Goal: Transaction & Acquisition: Purchase product/service

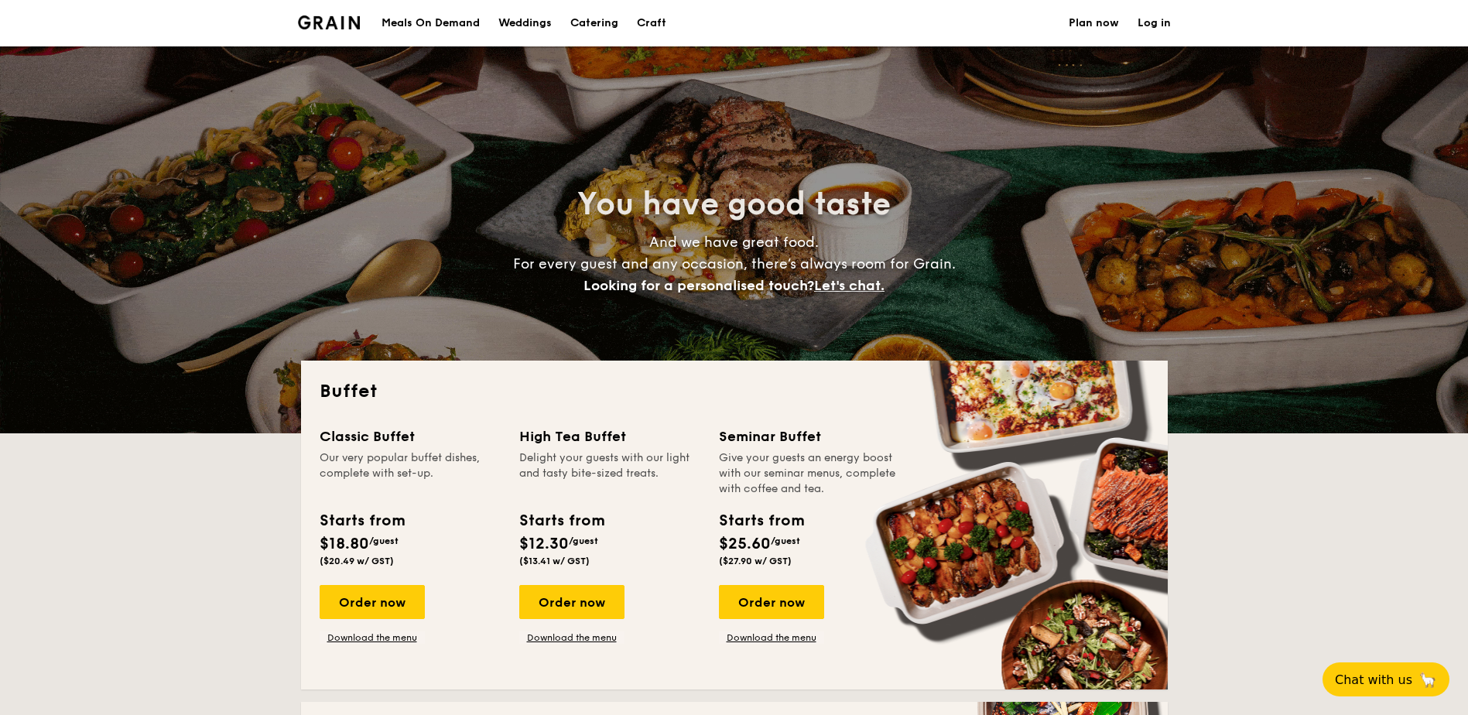
select select
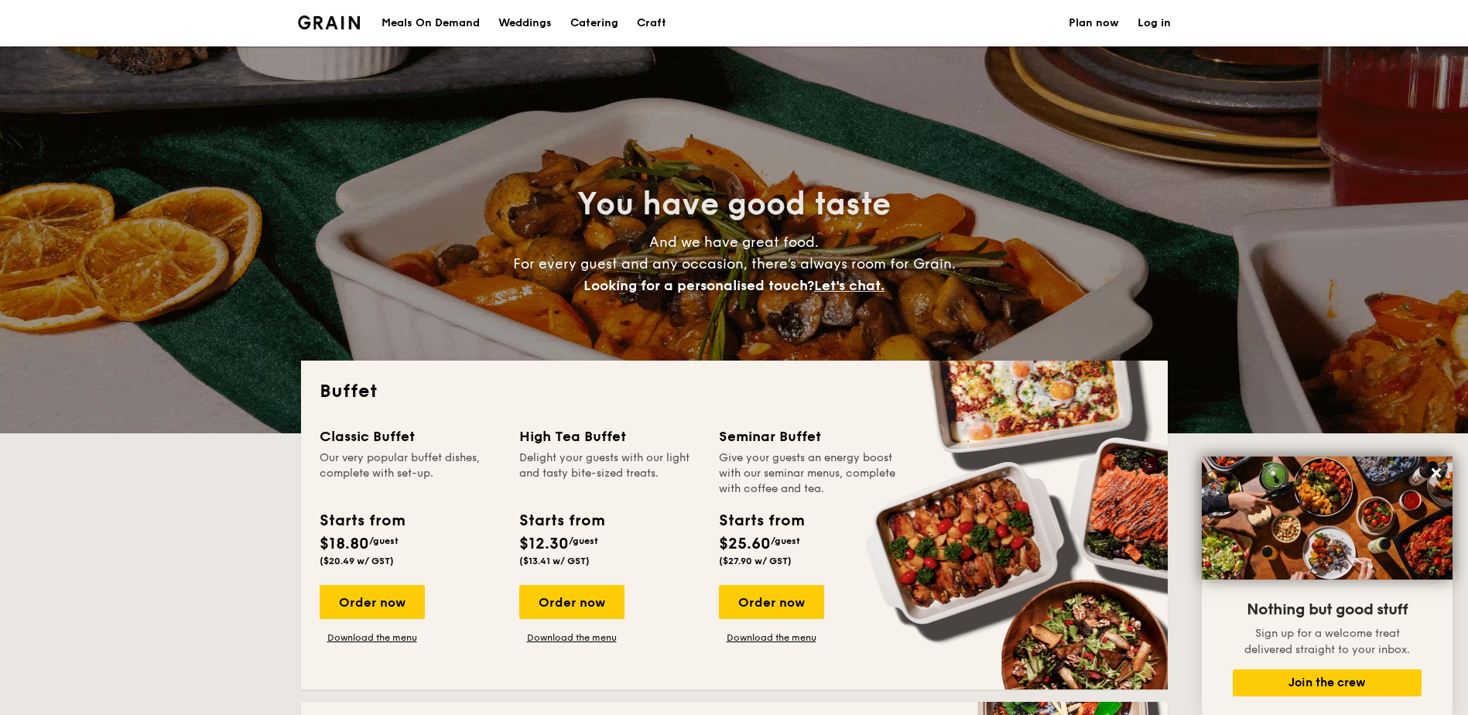
click at [427, 27] on div "Meals On Demand" at bounding box center [431, 23] width 98 height 46
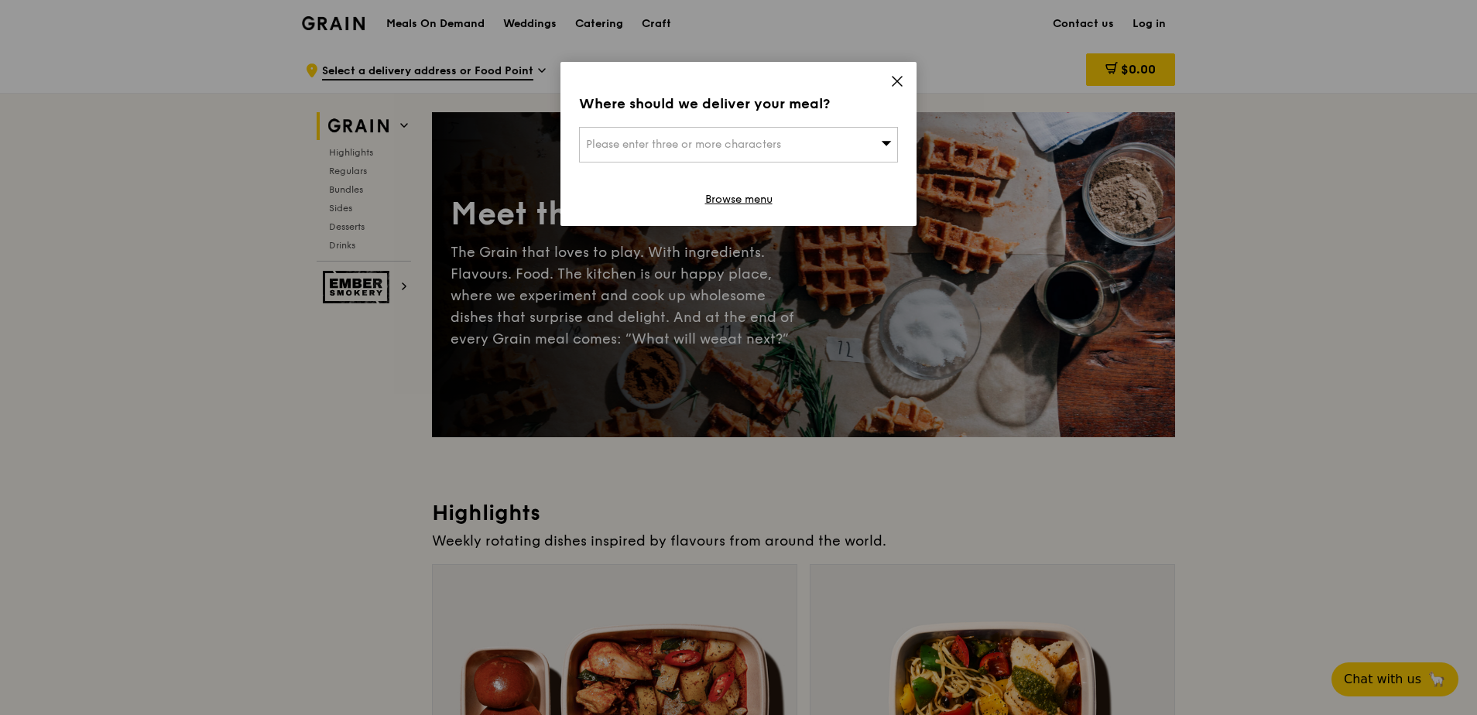
click at [889, 81] on div "Where should we deliver your meal? Please enter three or more characters Browse…" at bounding box center [738, 144] width 356 height 164
click at [902, 87] on icon at bounding box center [897, 81] width 14 height 14
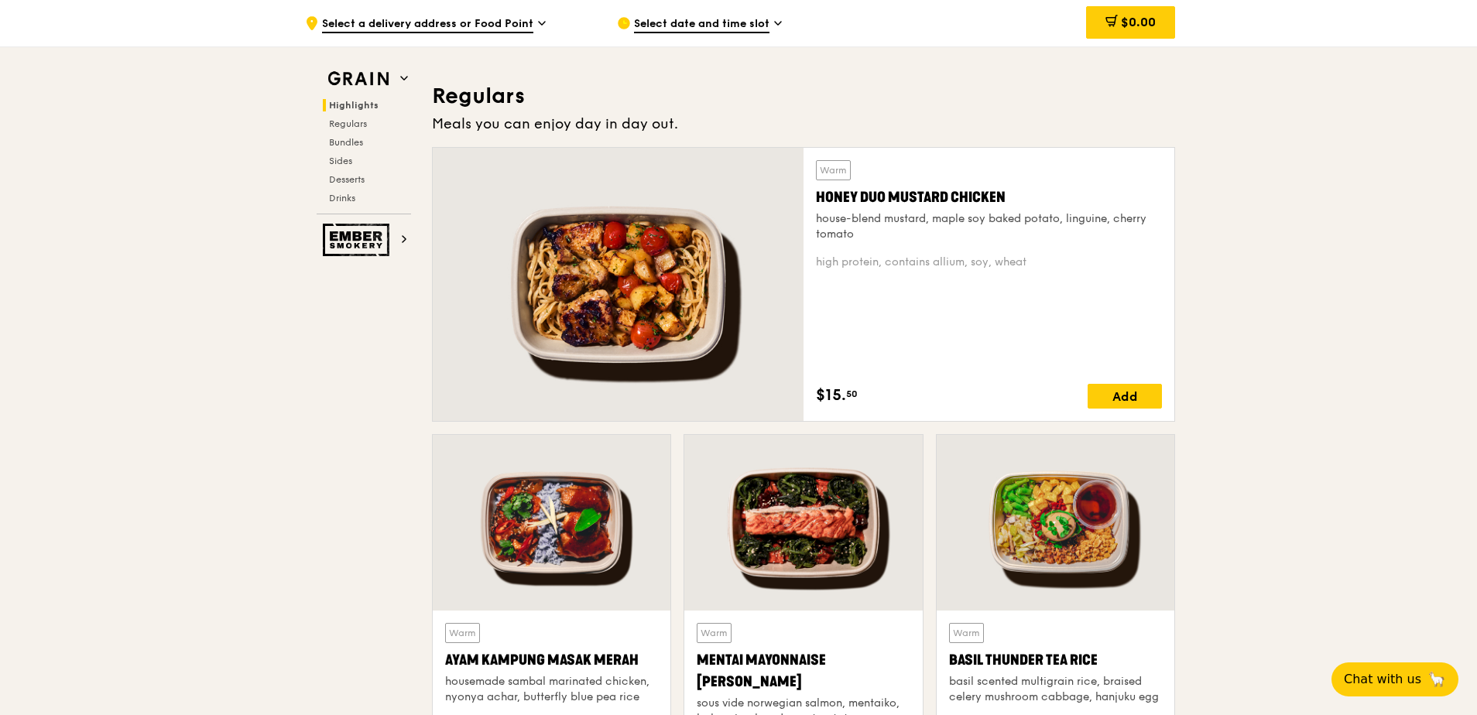
scroll to position [1006, 0]
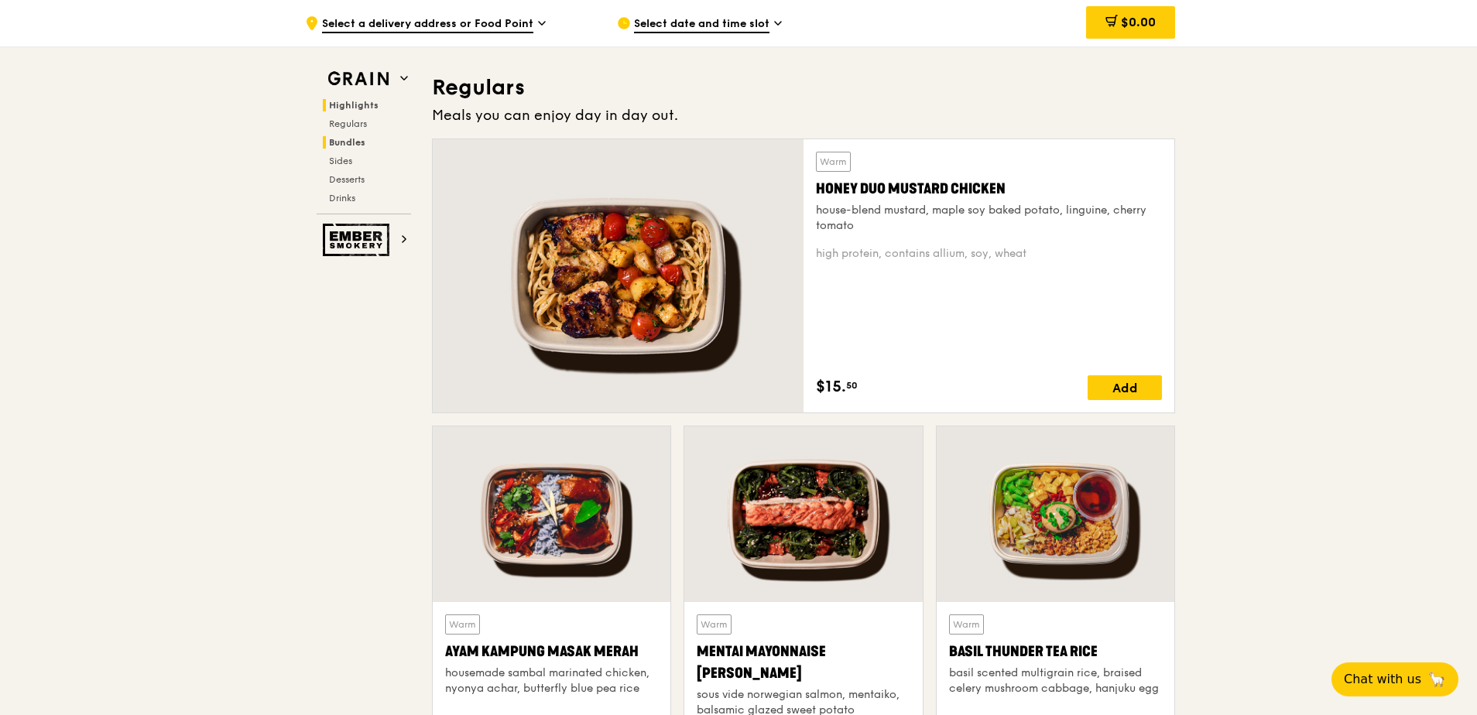
click at [352, 140] on span "Bundles" at bounding box center [347, 142] width 36 height 11
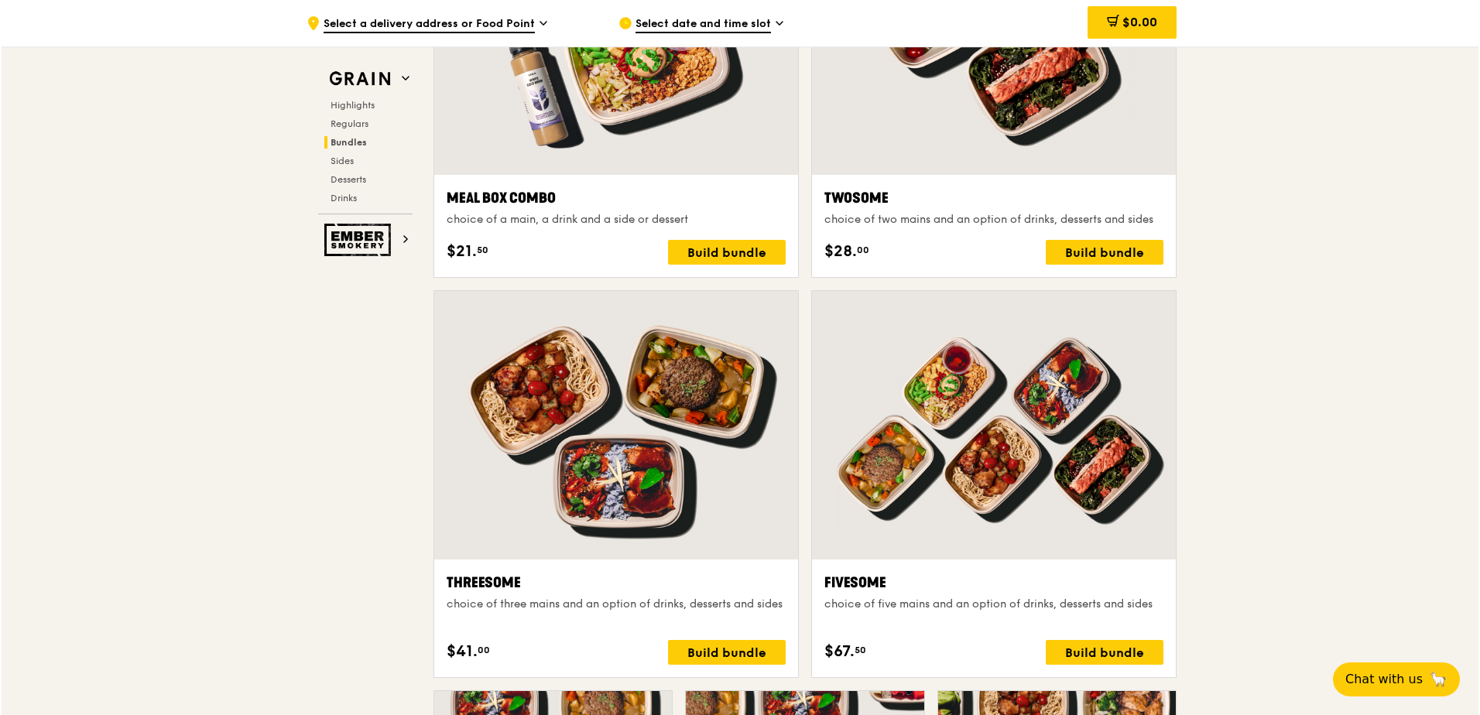
scroll to position [2462, 0]
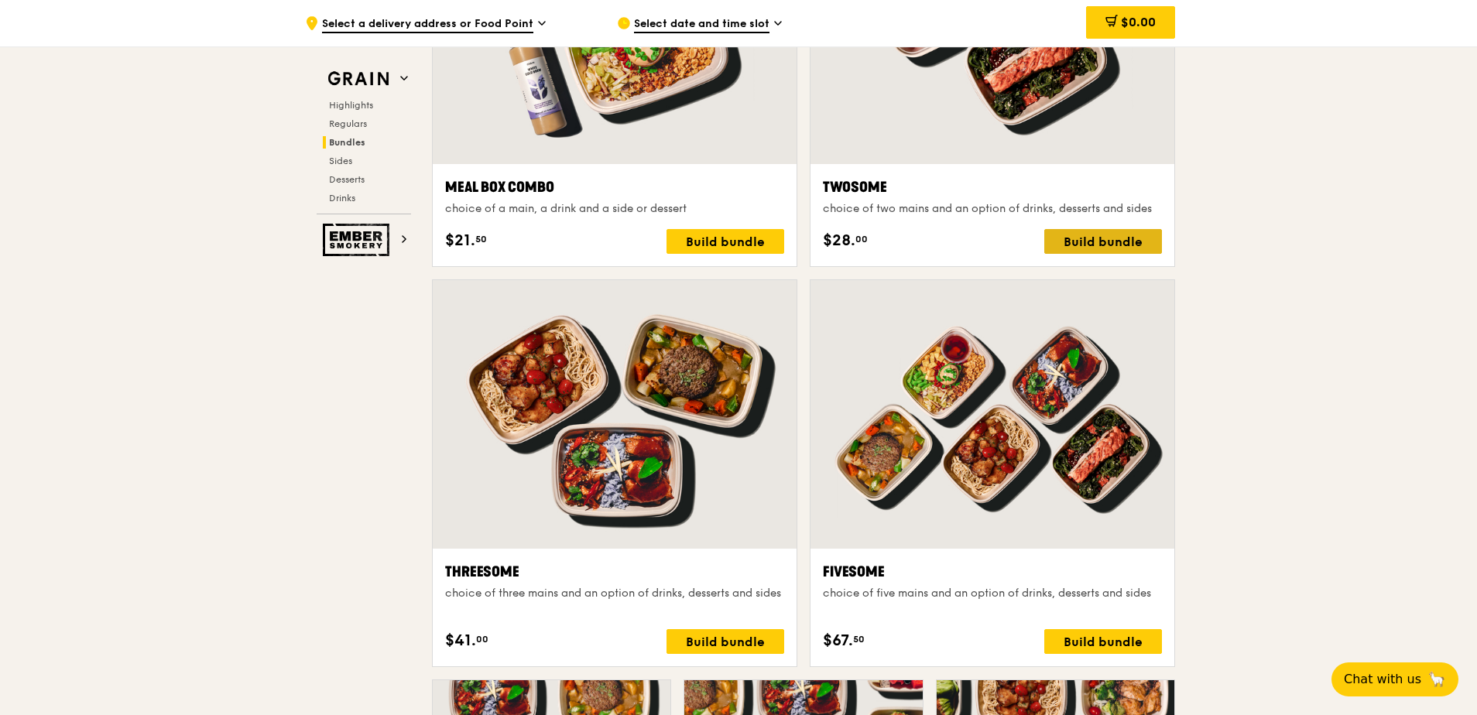
click at [1112, 242] on div "Build bundle" at bounding box center [1103, 241] width 118 height 25
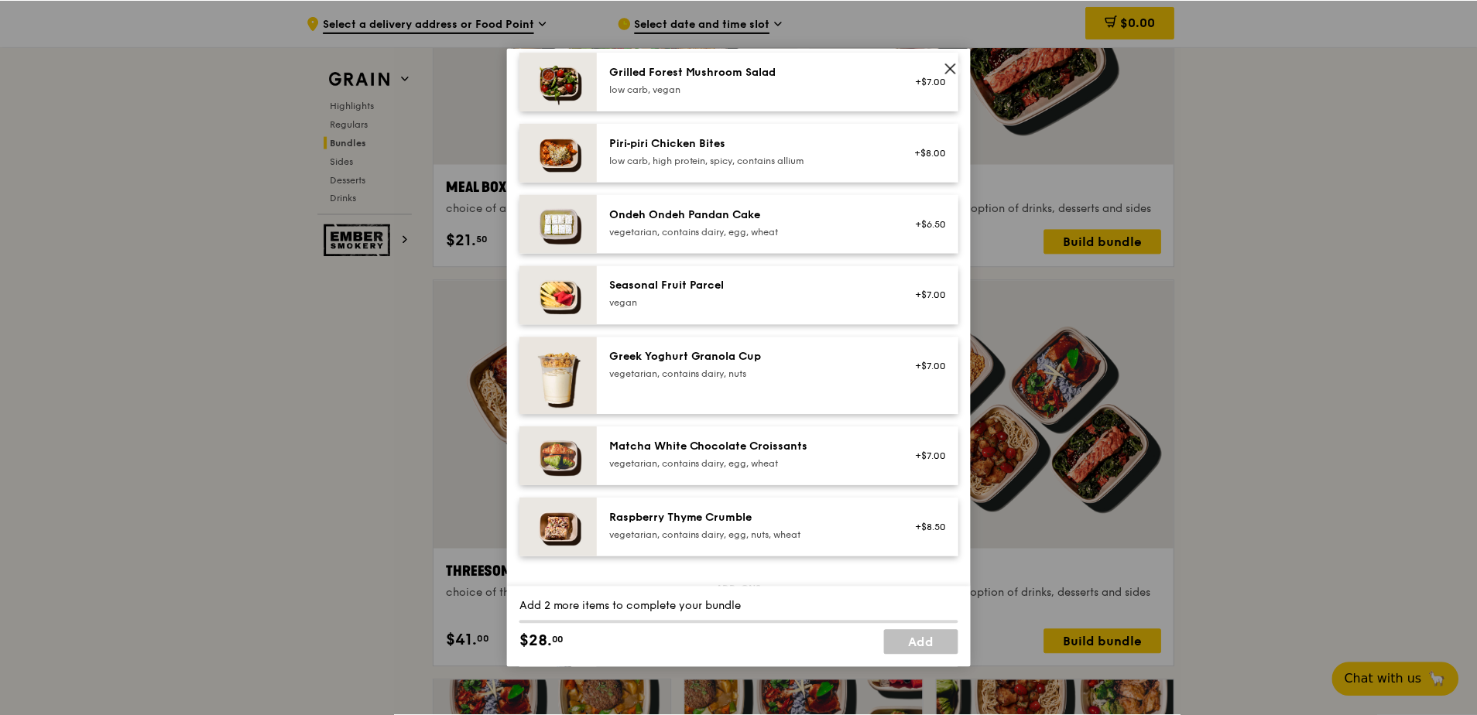
scroll to position [1161, 0]
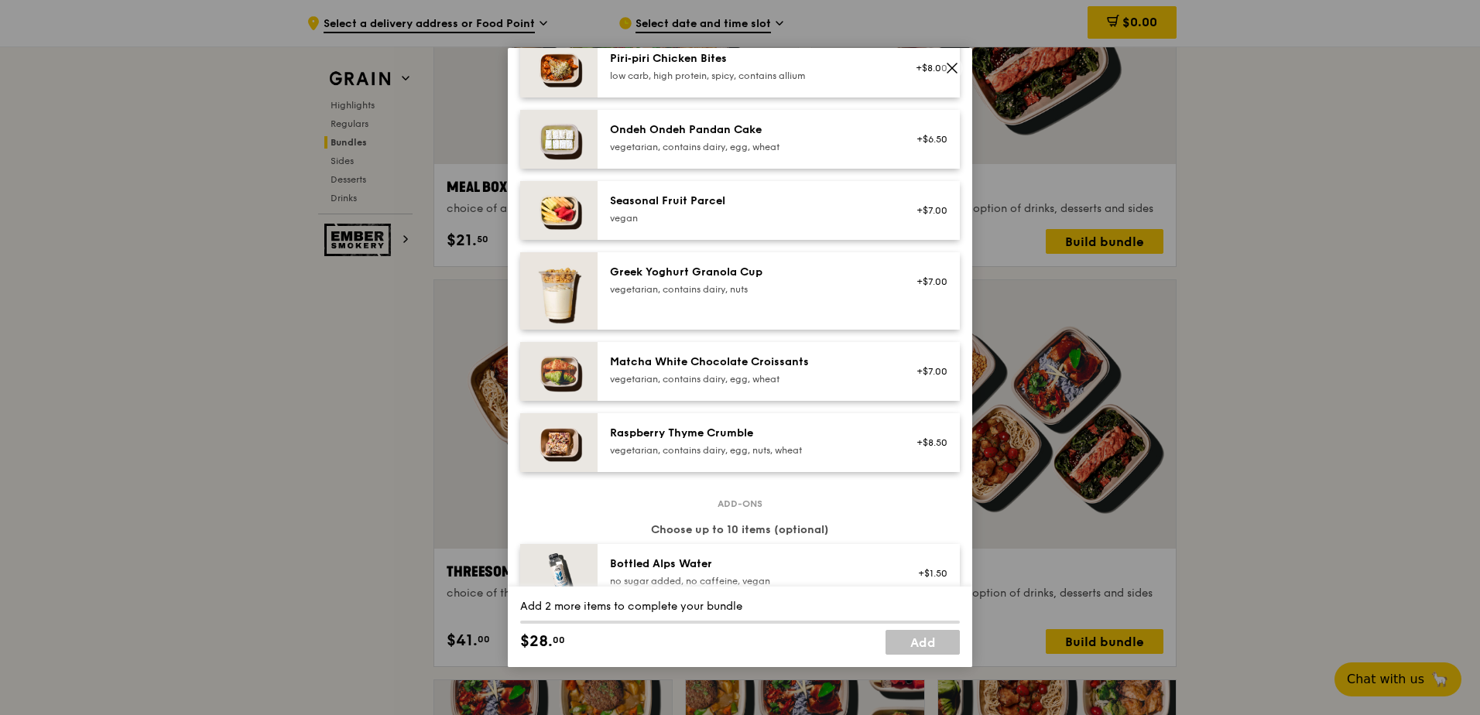
click at [952, 64] on icon at bounding box center [952, 68] width 14 height 14
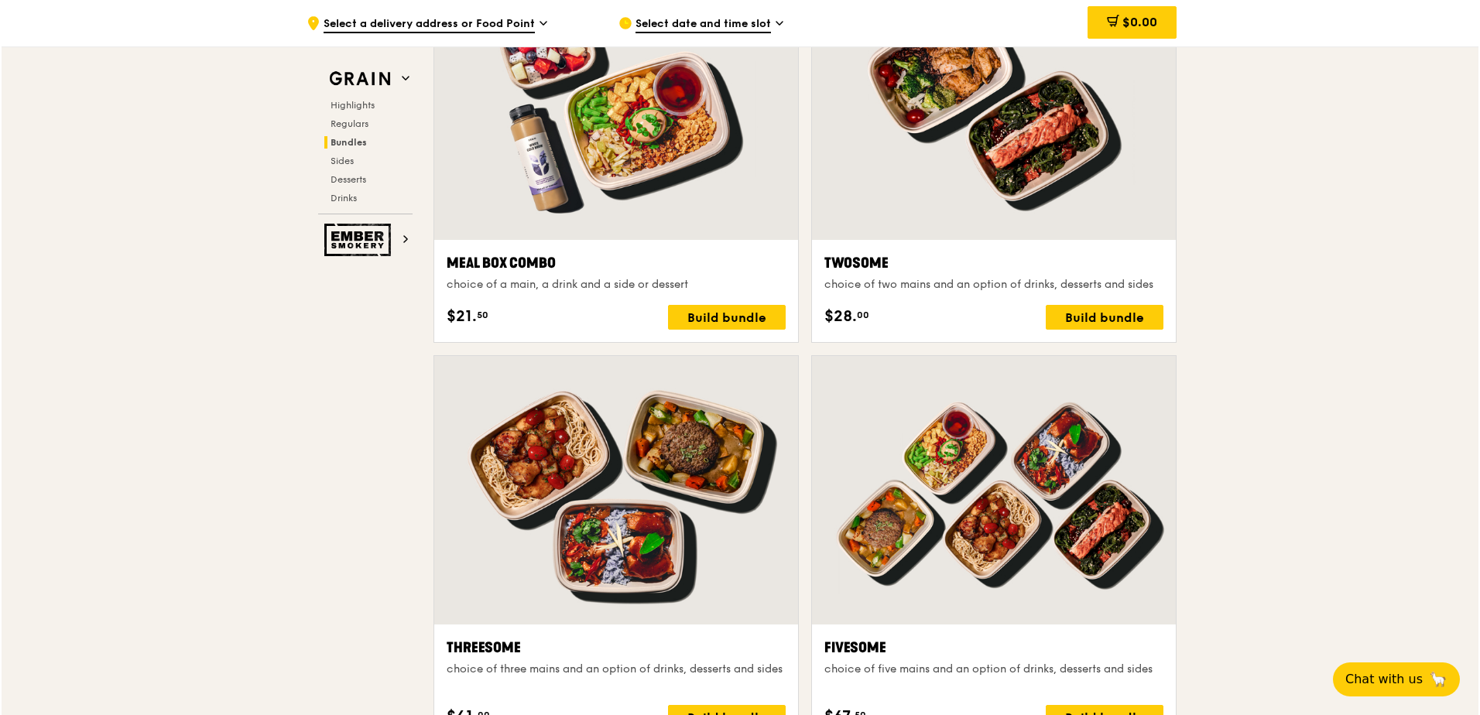
scroll to position [2827, 0]
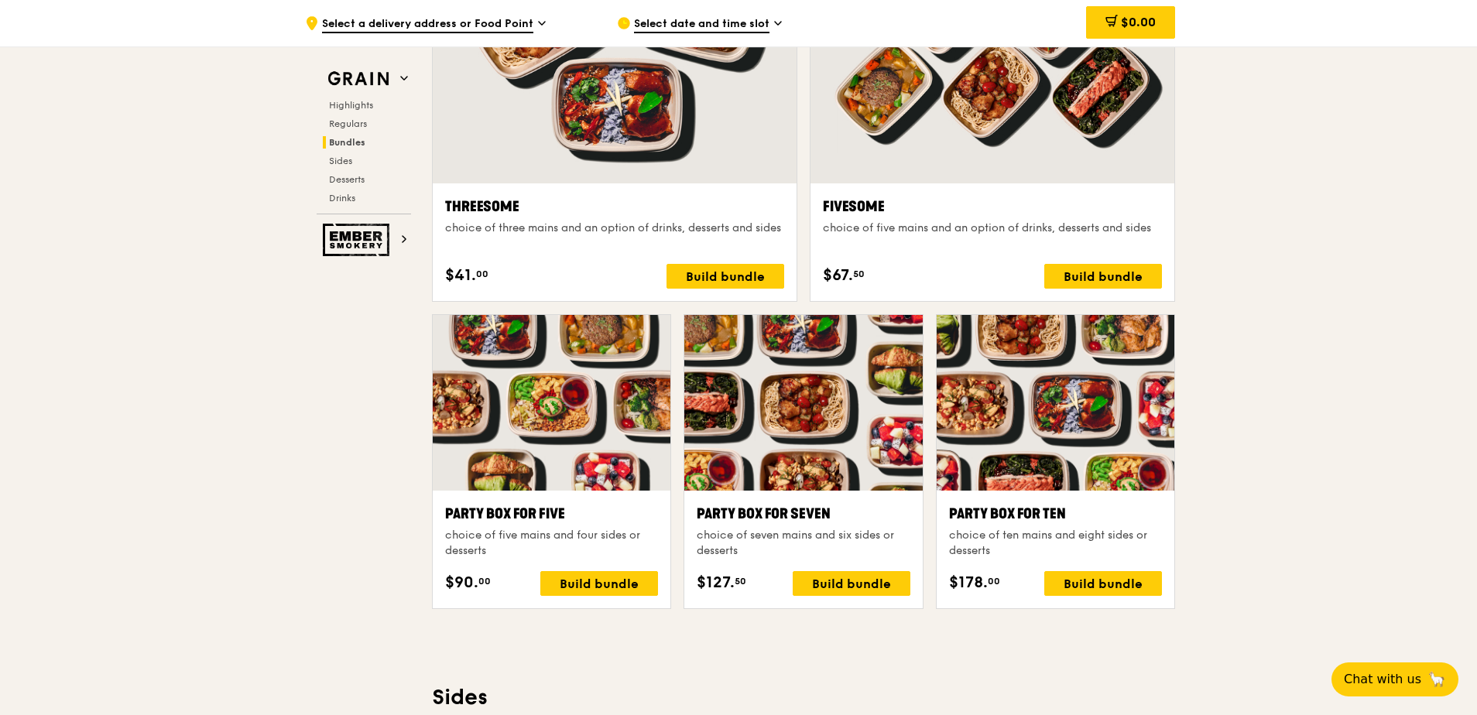
click at [1085, 436] on div at bounding box center [1056, 403] width 238 height 176
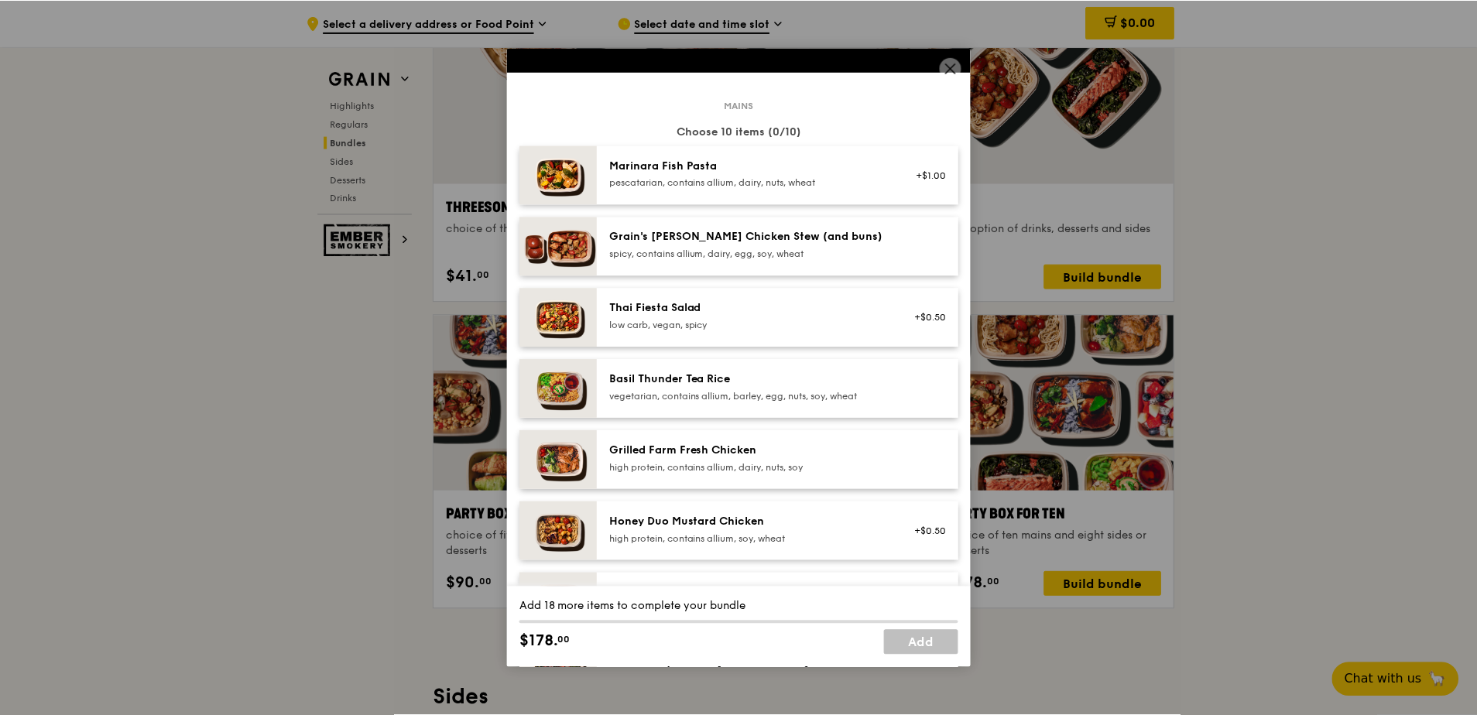
scroll to position [0, 0]
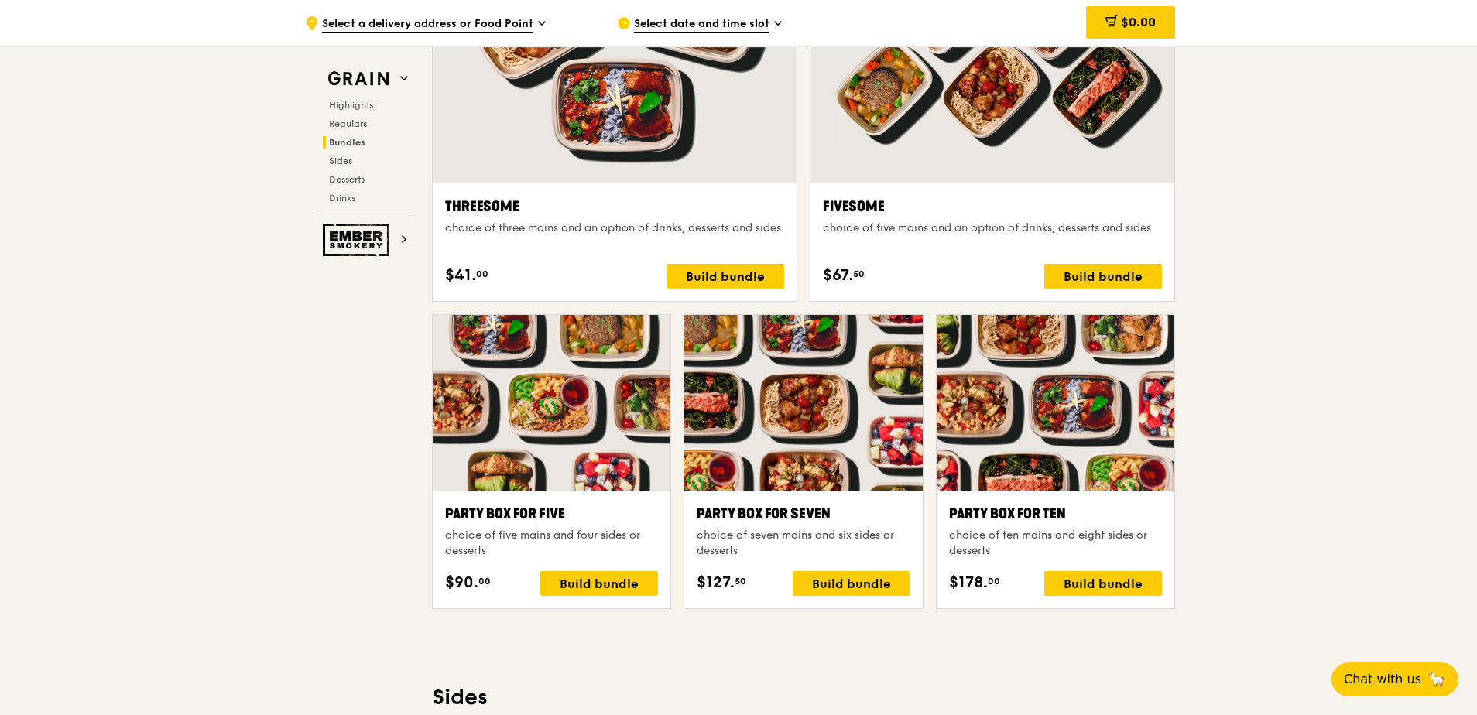
drag, startPoint x: 1291, startPoint y: 406, endPoint x: 1207, endPoint y: 433, distance: 88.6
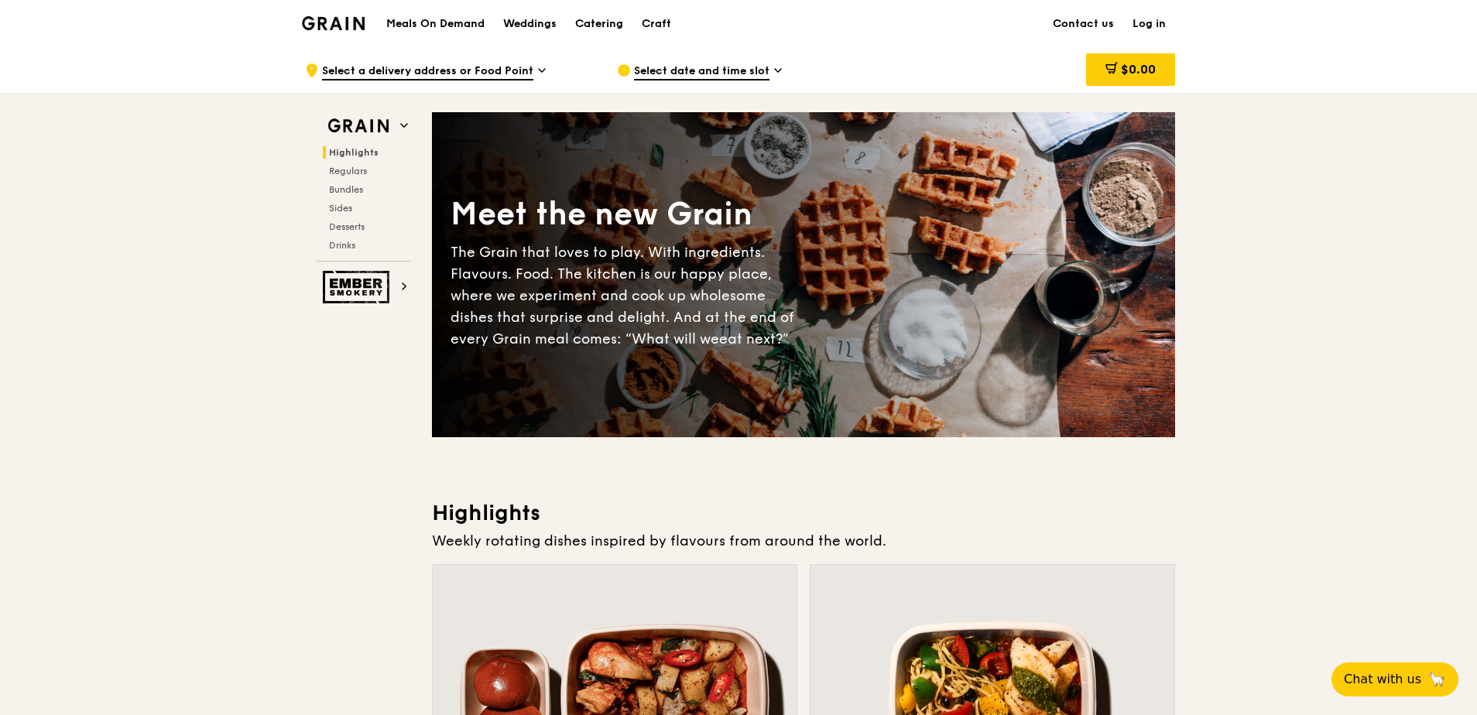
click at [478, 26] on h1 "Meals On Demand" at bounding box center [435, 23] width 98 height 15
click at [452, 19] on h1 "Meals On Demand" at bounding box center [435, 23] width 98 height 15
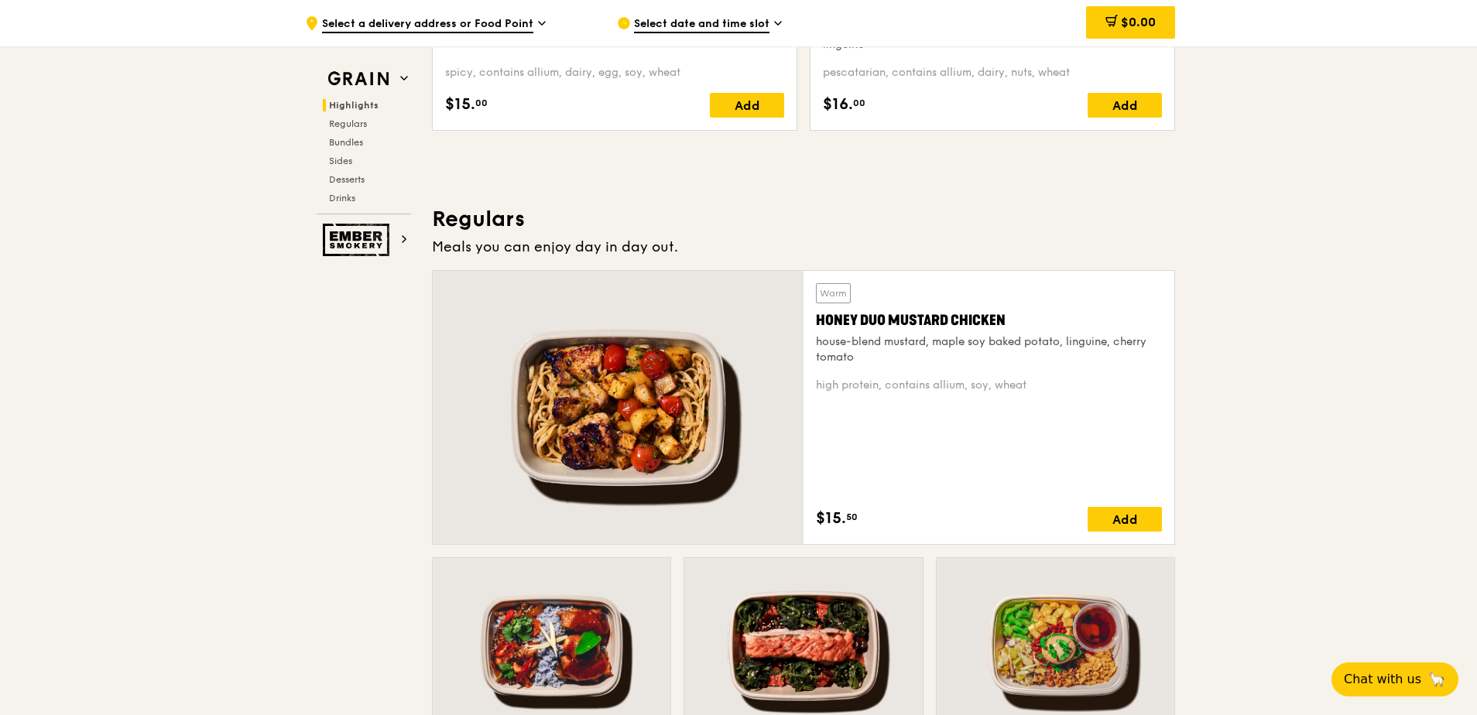
scroll to position [851, 0]
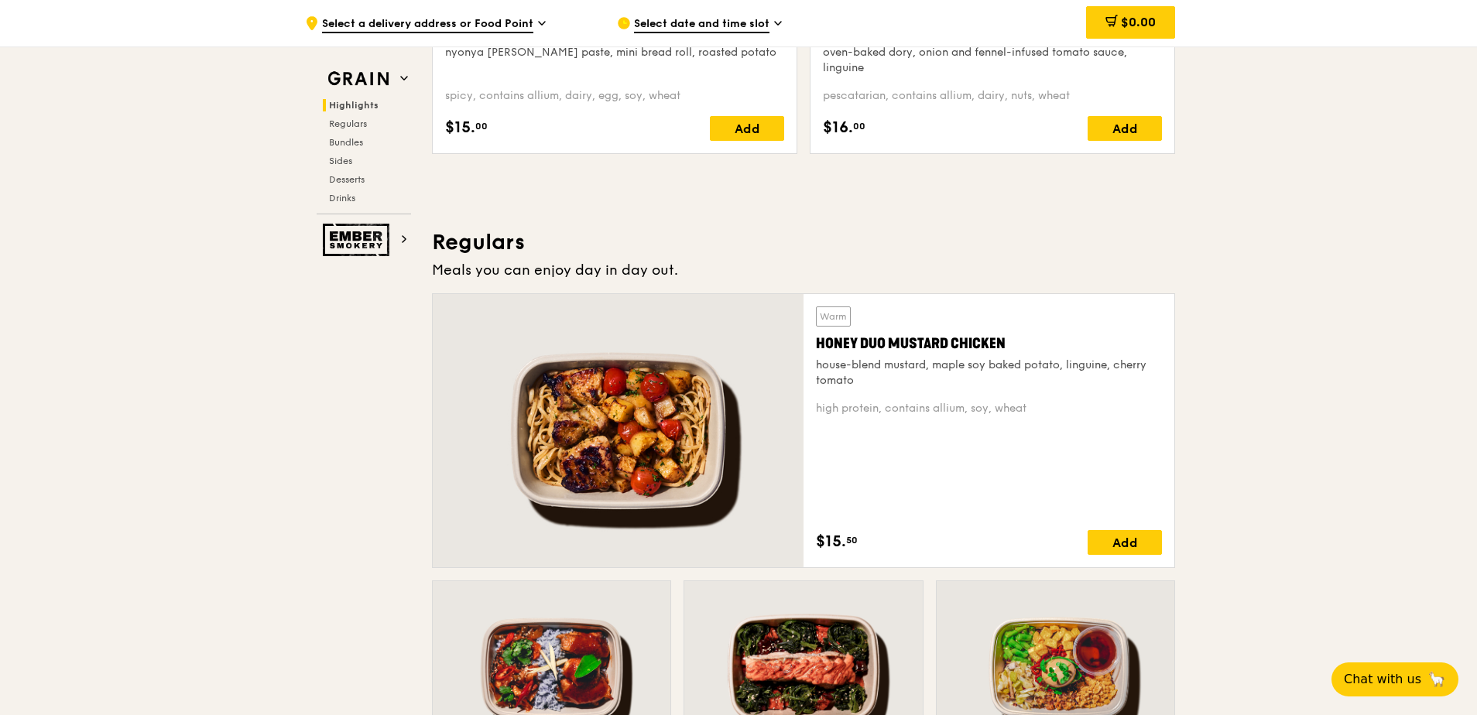
click at [487, 19] on span "Select a delivery address or Food Point" at bounding box center [427, 24] width 211 height 17
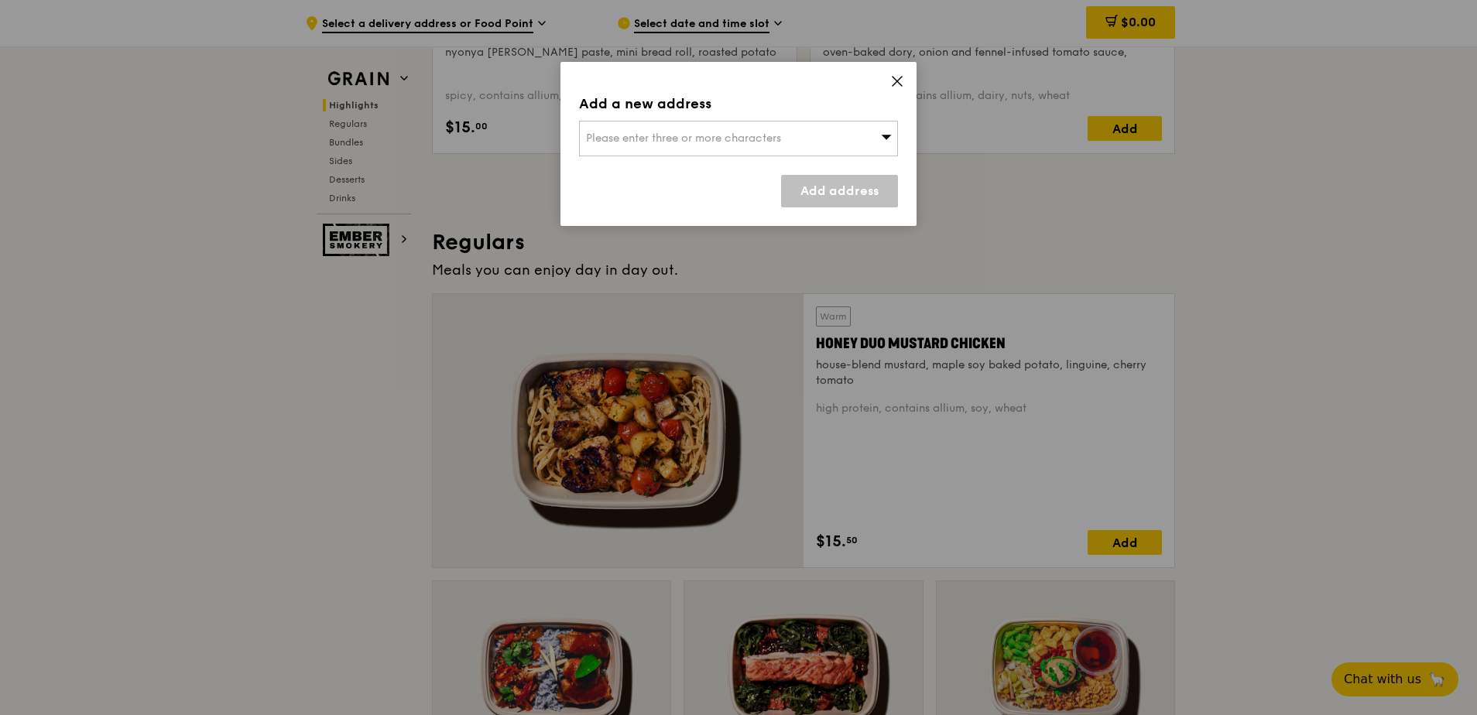
click at [778, 131] on div "Please enter three or more characters" at bounding box center [738, 139] width 319 height 36
type input "1"
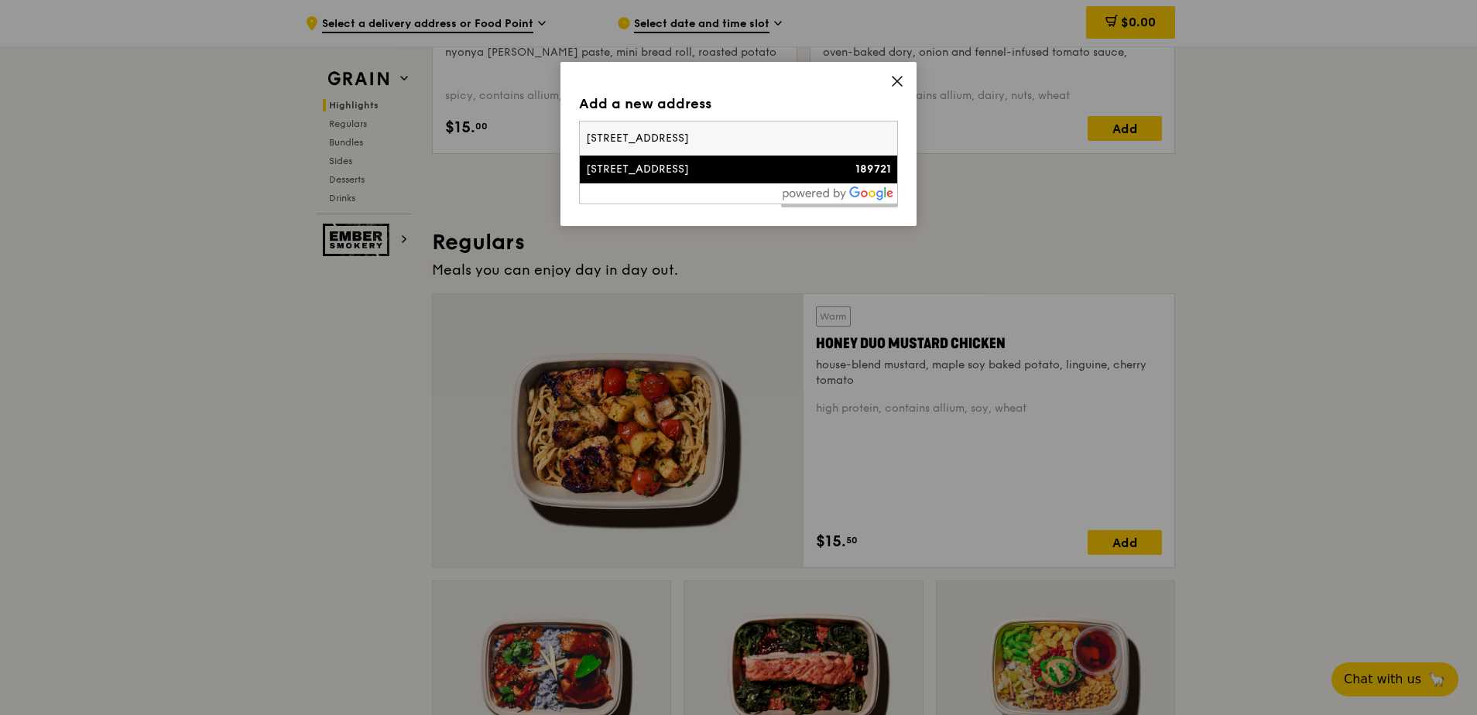
type input "[STREET_ADDRESS]"
click at [735, 169] on div "[STREET_ADDRESS]" at bounding box center [700, 169] width 229 height 15
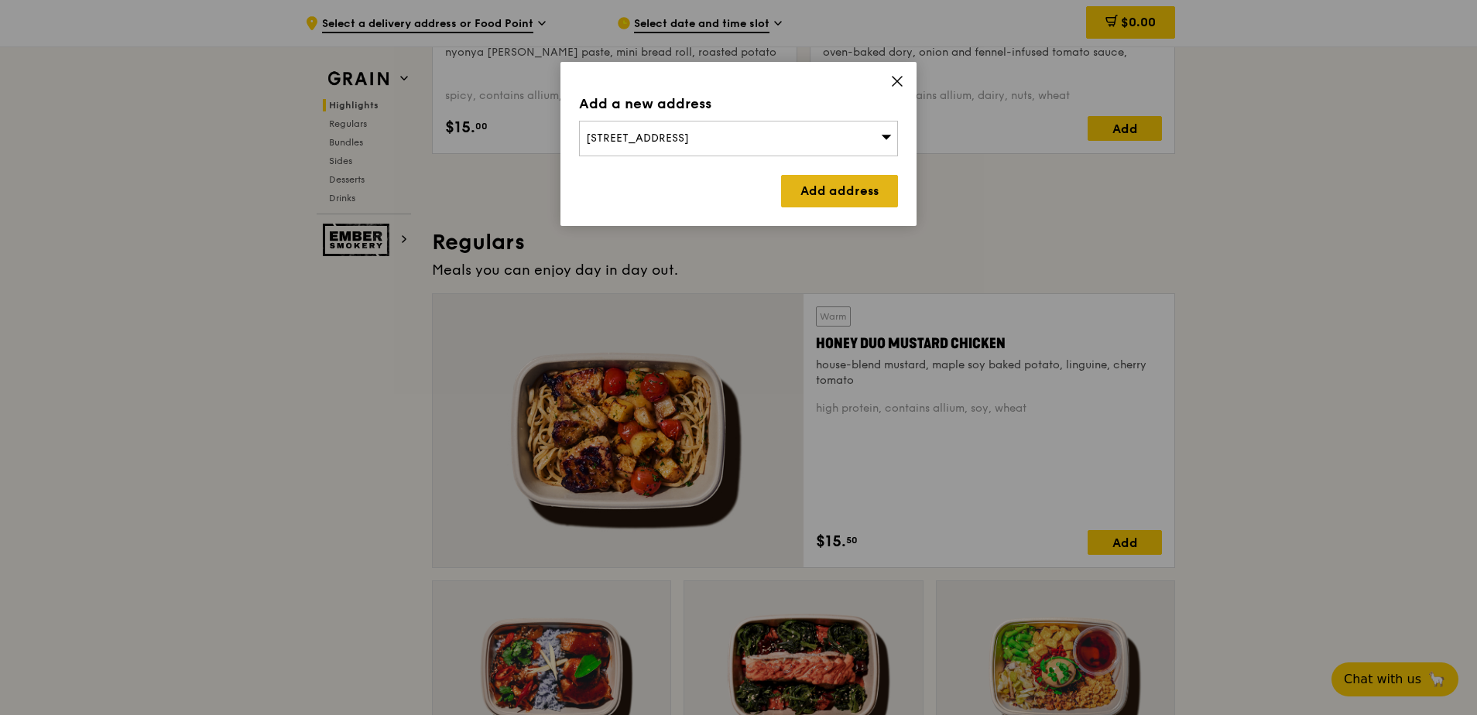
click at [821, 190] on link "Add address" at bounding box center [839, 191] width 117 height 33
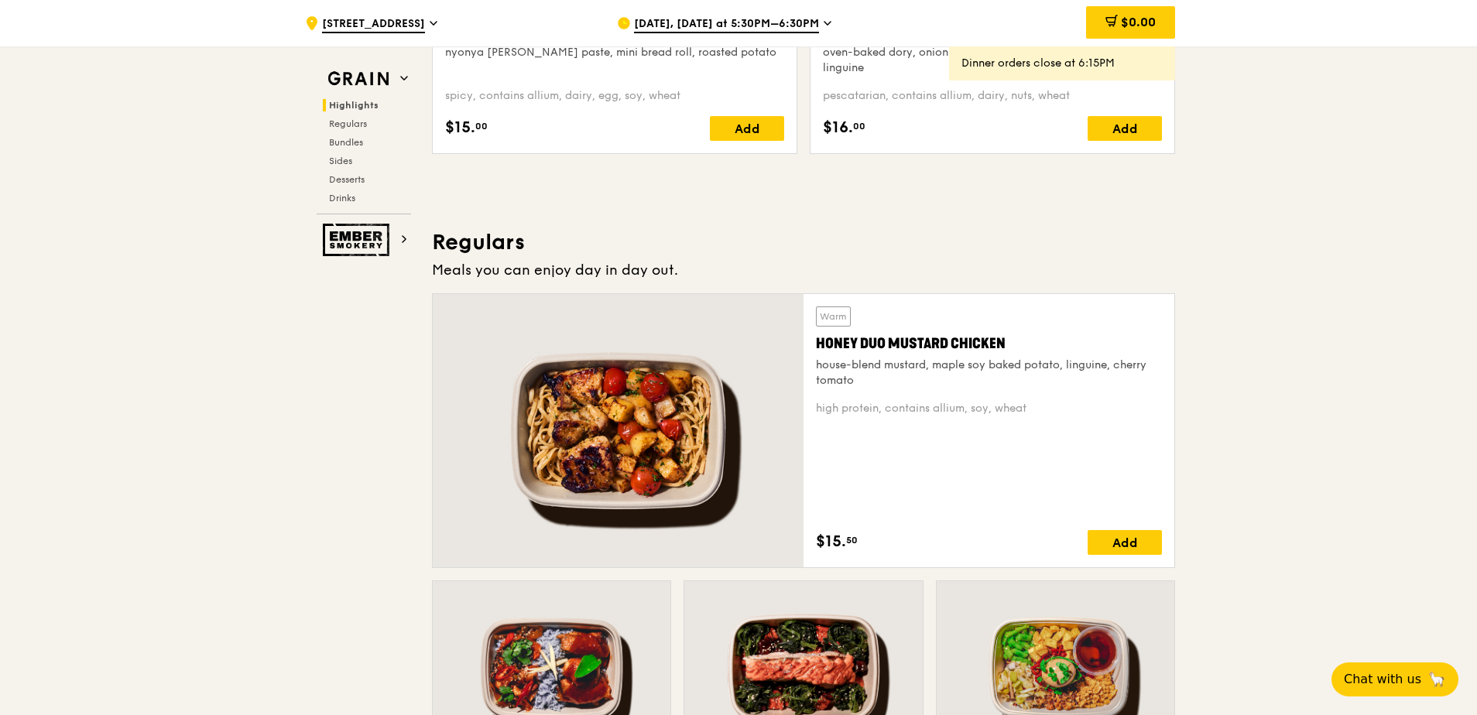
click at [746, 24] on span "[DATE], [DATE] at 5:30PM–6:30PM" at bounding box center [726, 24] width 185 height 17
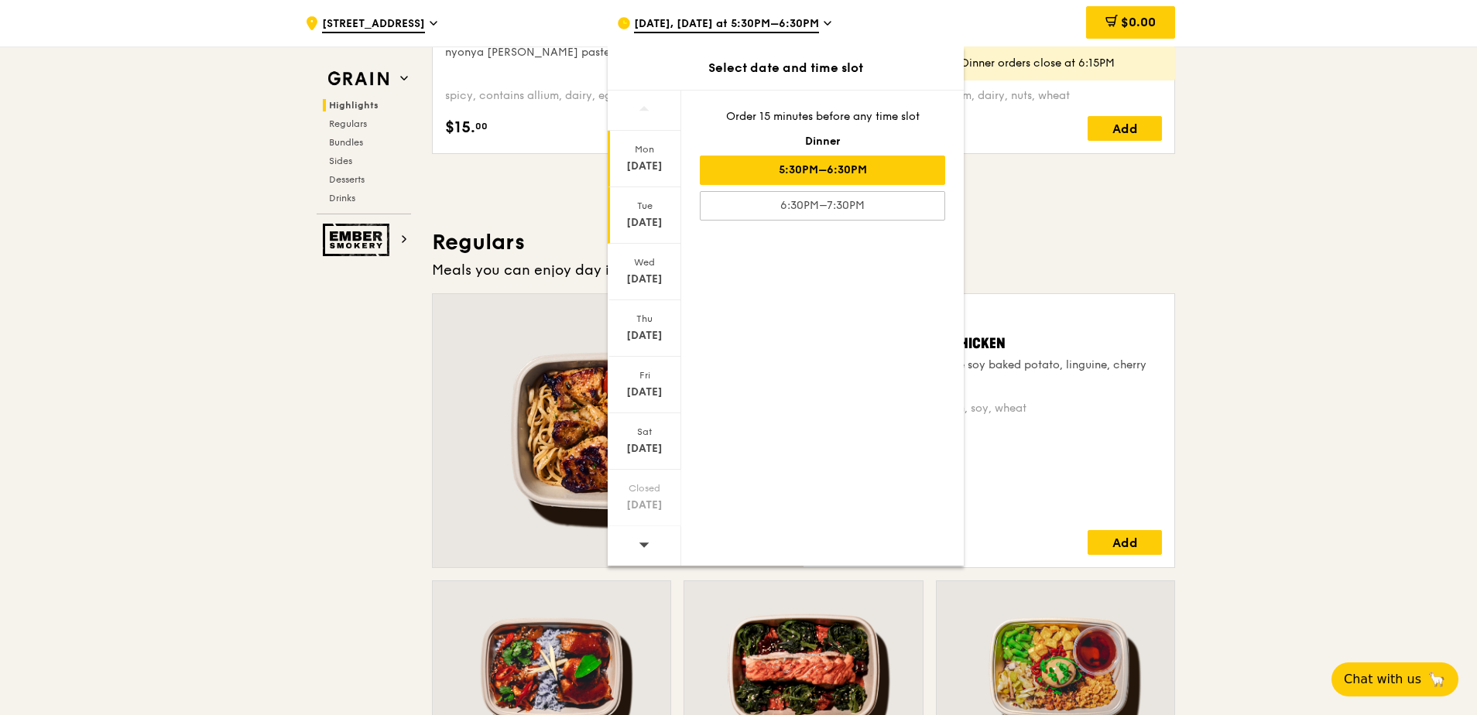
click at [656, 205] on div "Tue" at bounding box center [644, 206] width 69 height 12
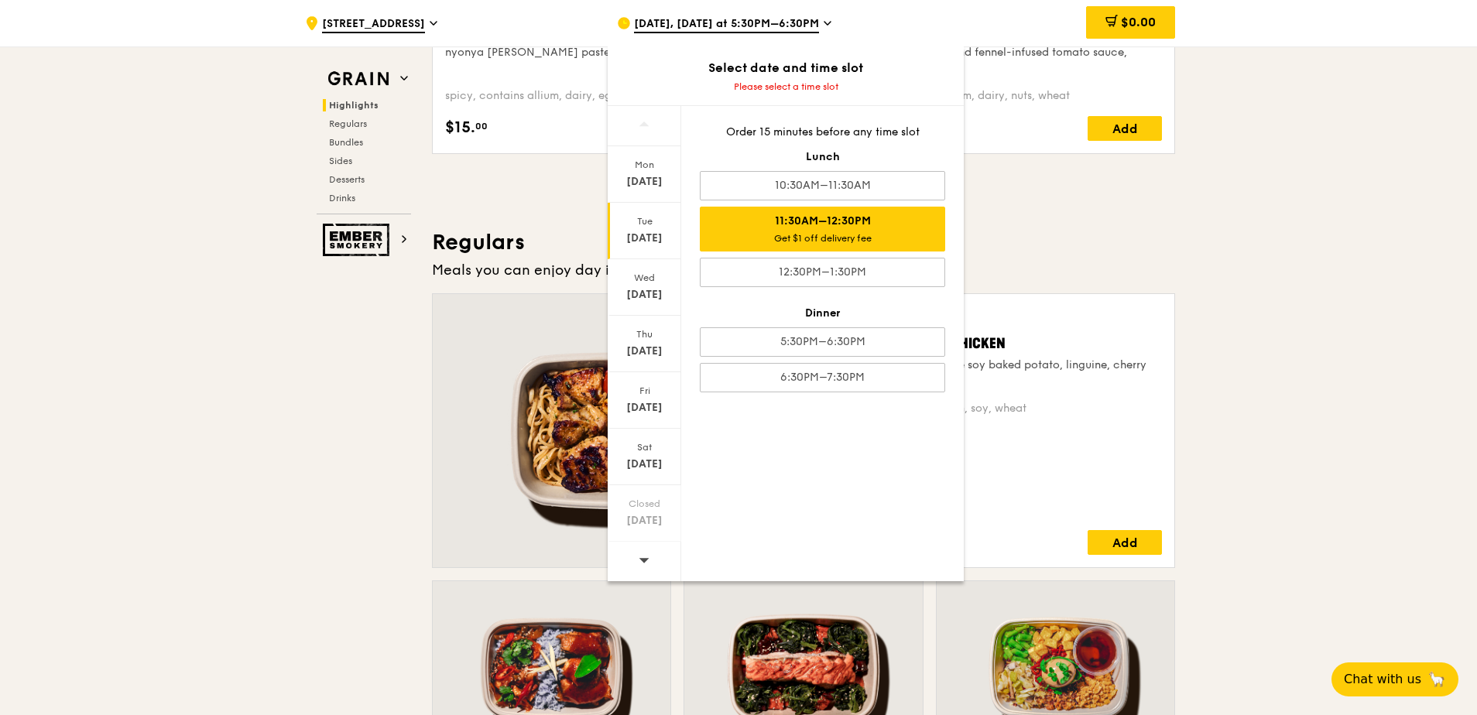
click at [926, 237] on div "Get $1 off delivery fee" at bounding box center [822, 238] width 231 height 12
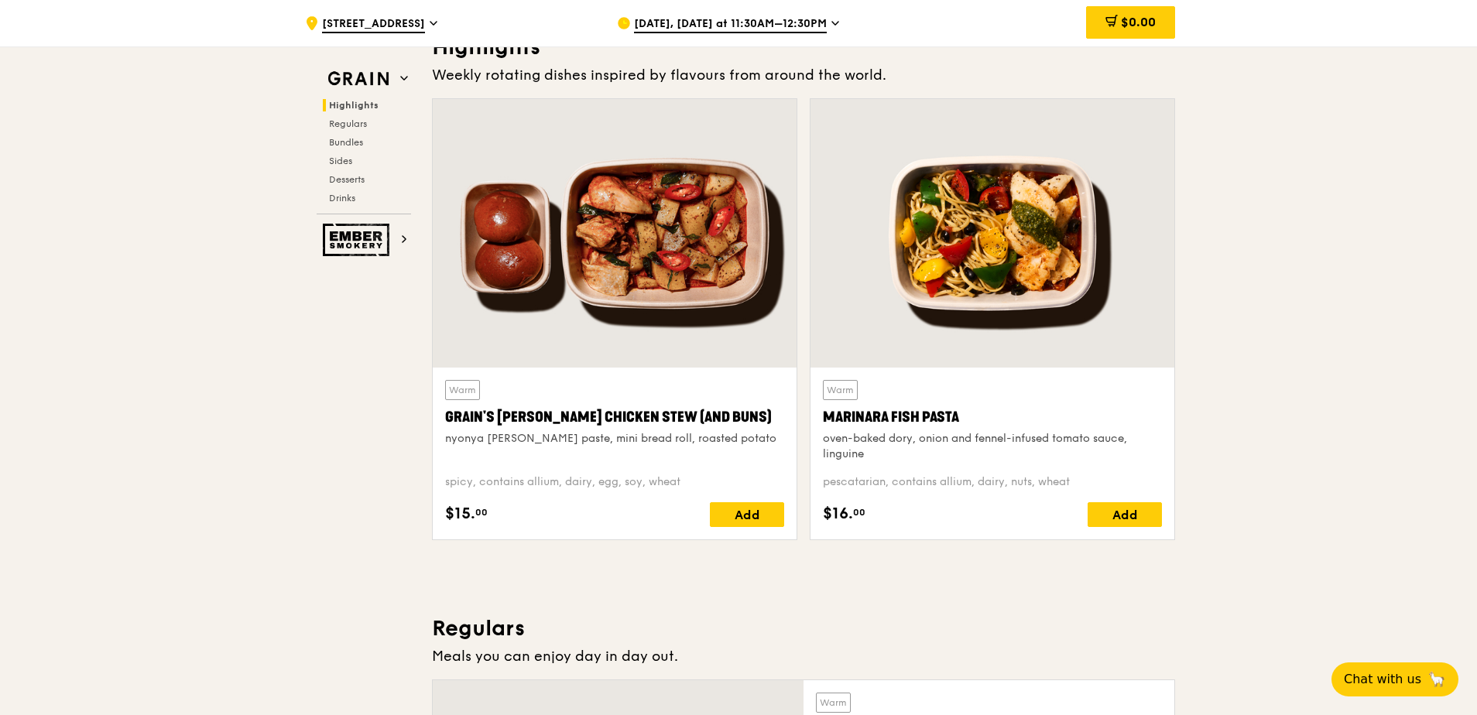
scroll to position [464, 0]
click at [1140, 516] on div "Add" at bounding box center [1125, 515] width 74 height 25
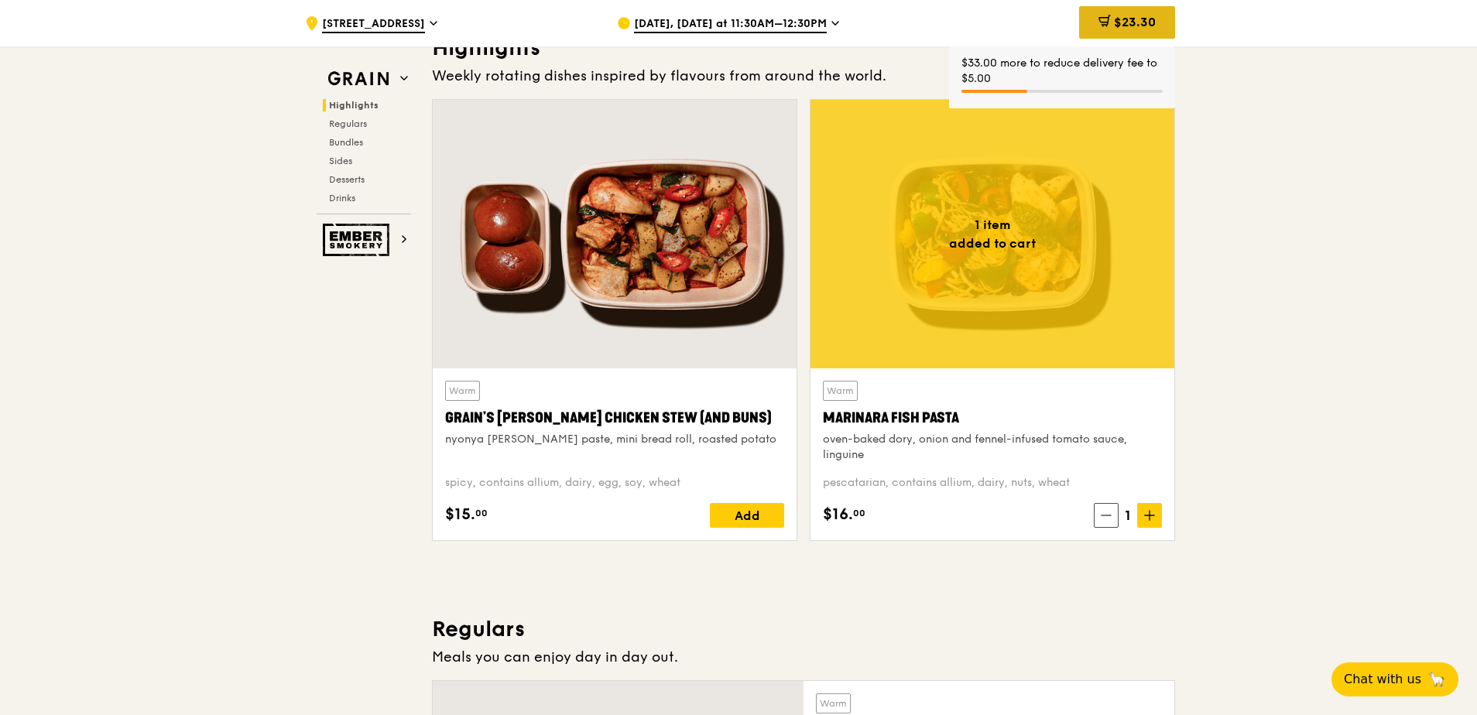
click at [1152, 13] on div "$23.30" at bounding box center [1127, 22] width 96 height 33
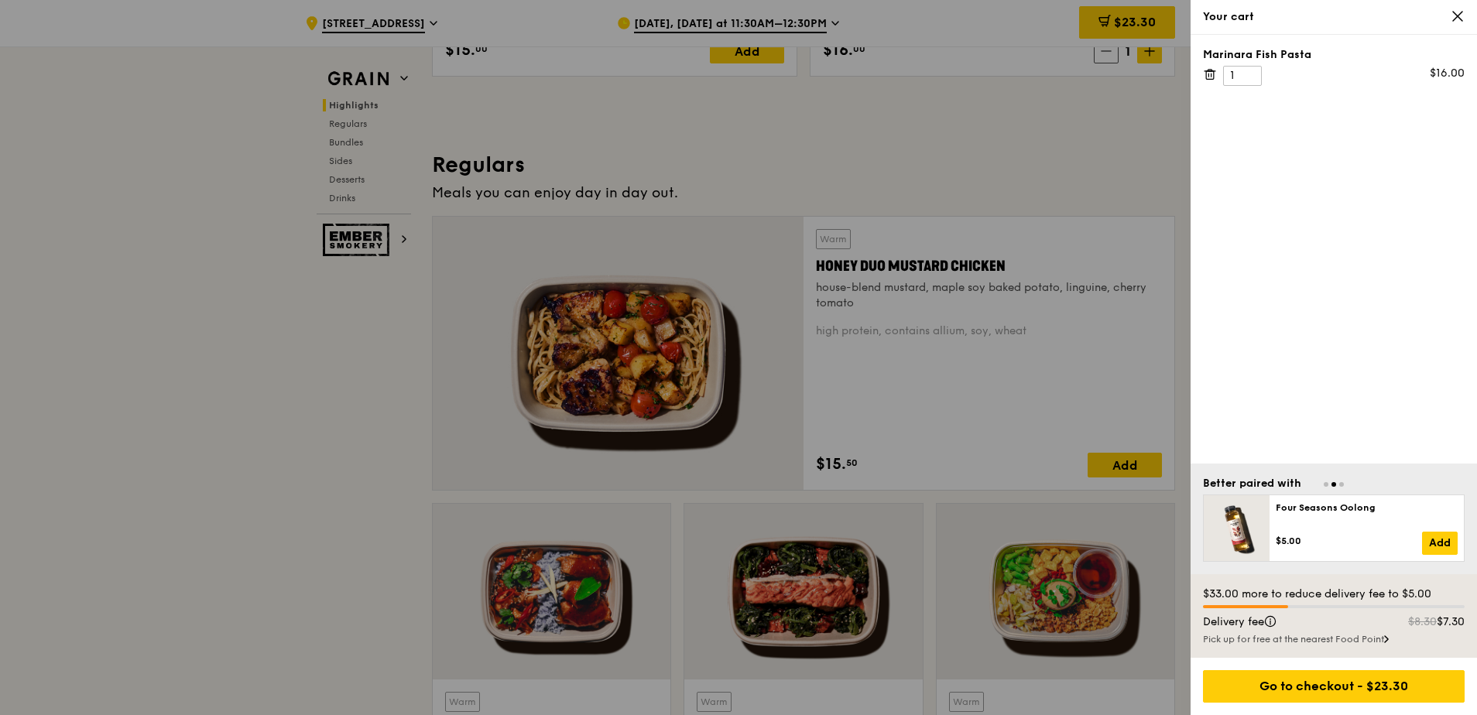
scroll to position [913, 0]
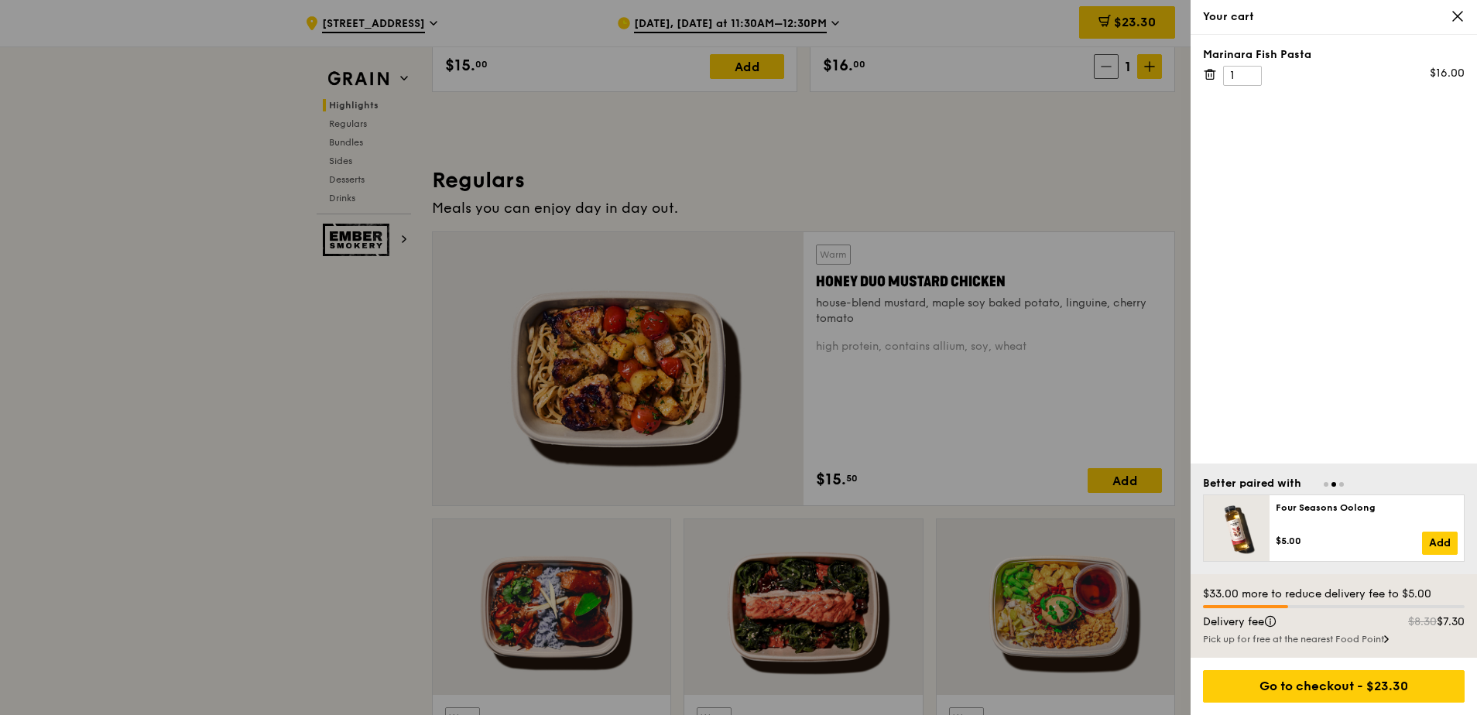
click at [1461, 19] on icon at bounding box center [1457, 16] width 9 height 9
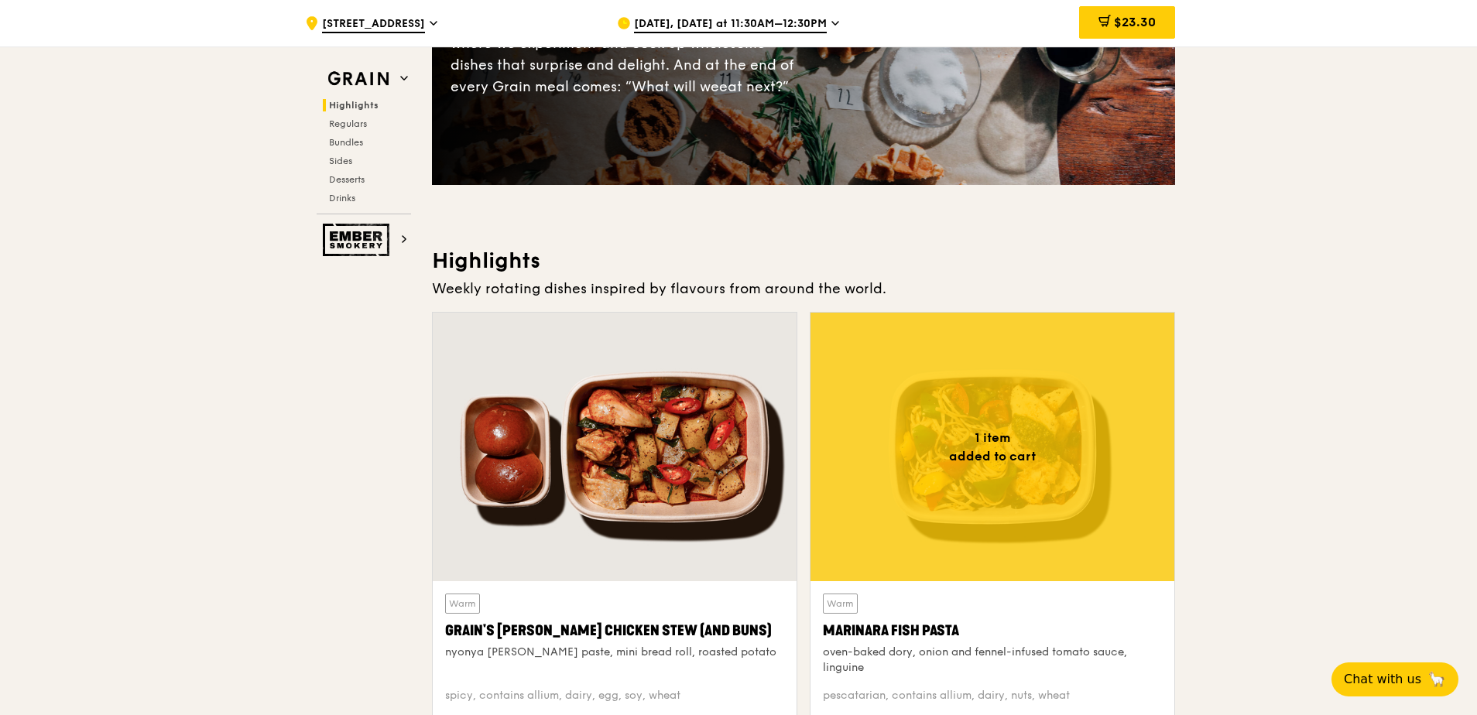
scroll to position [217, 0]
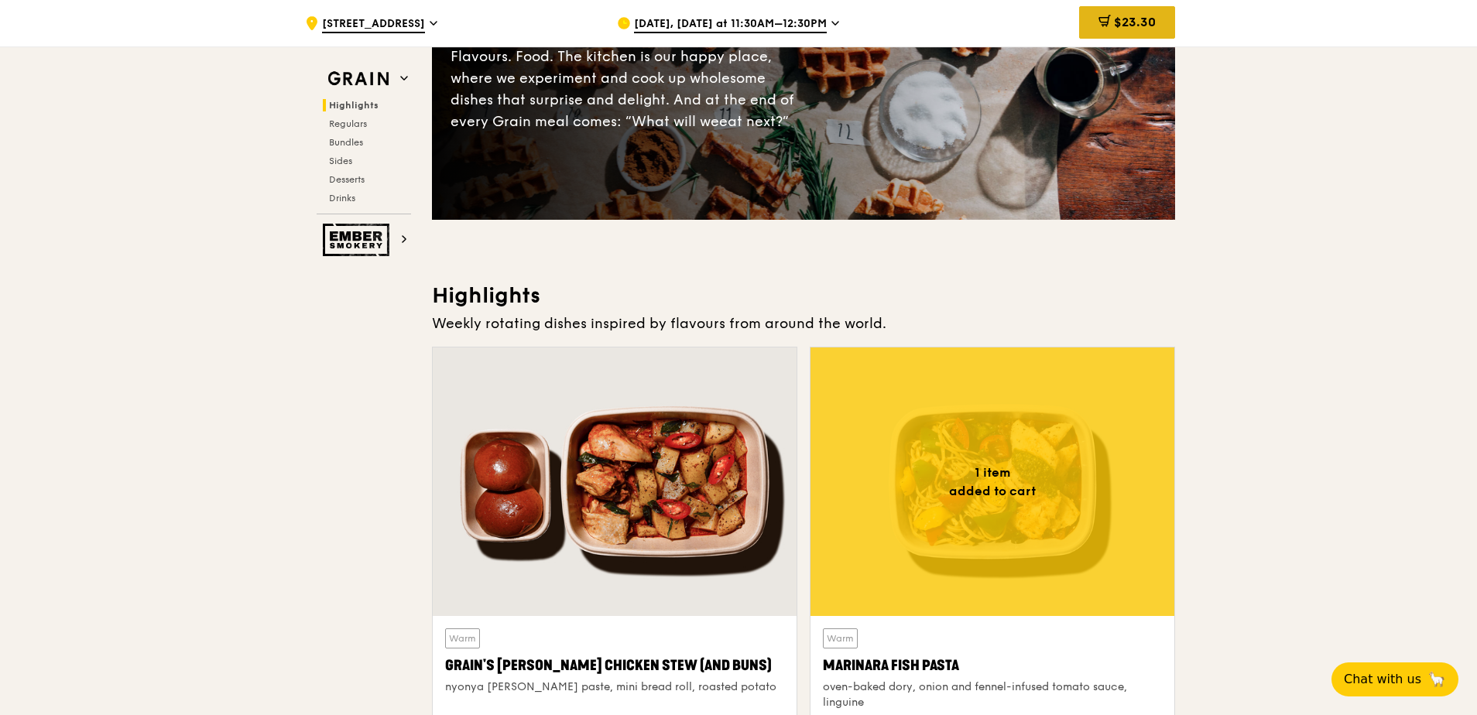
click at [1134, 24] on span "$23.30" at bounding box center [1135, 22] width 42 height 15
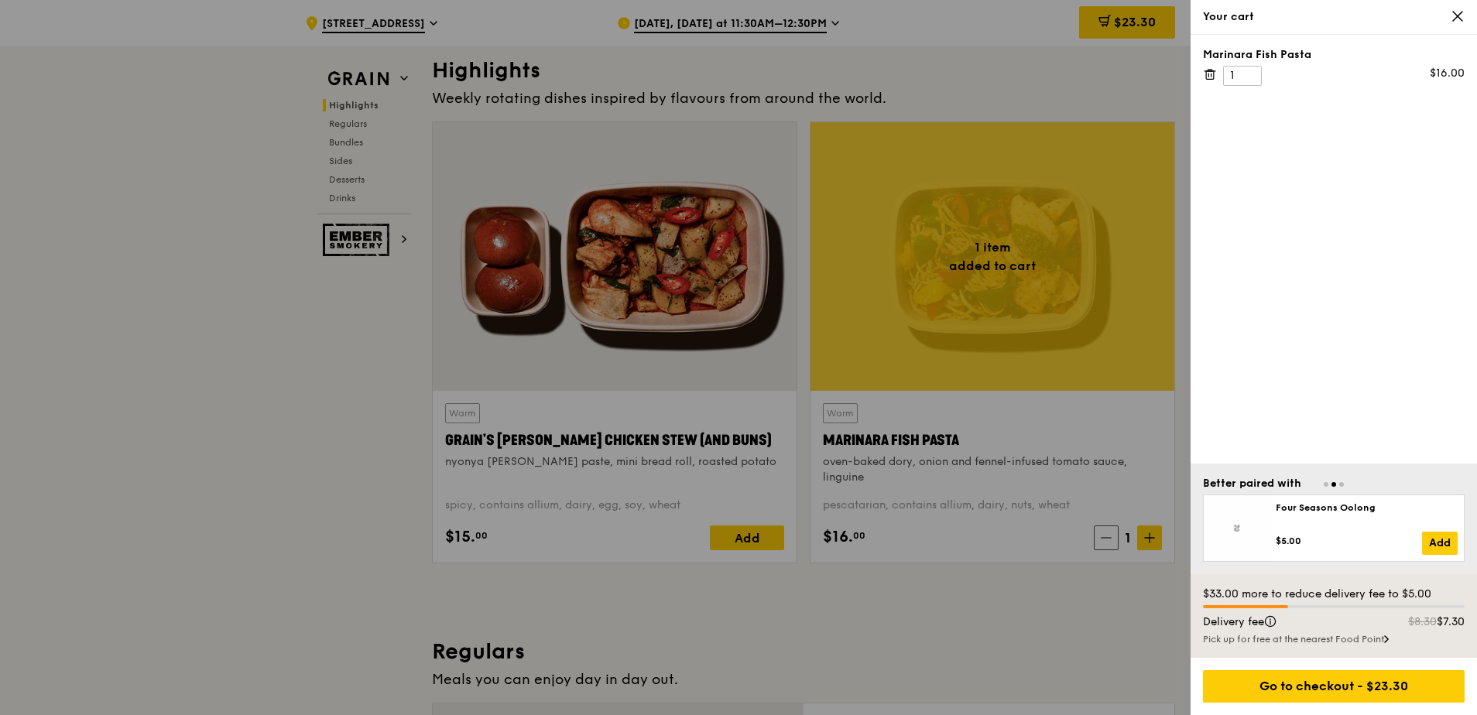
scroll to position [449, 0]
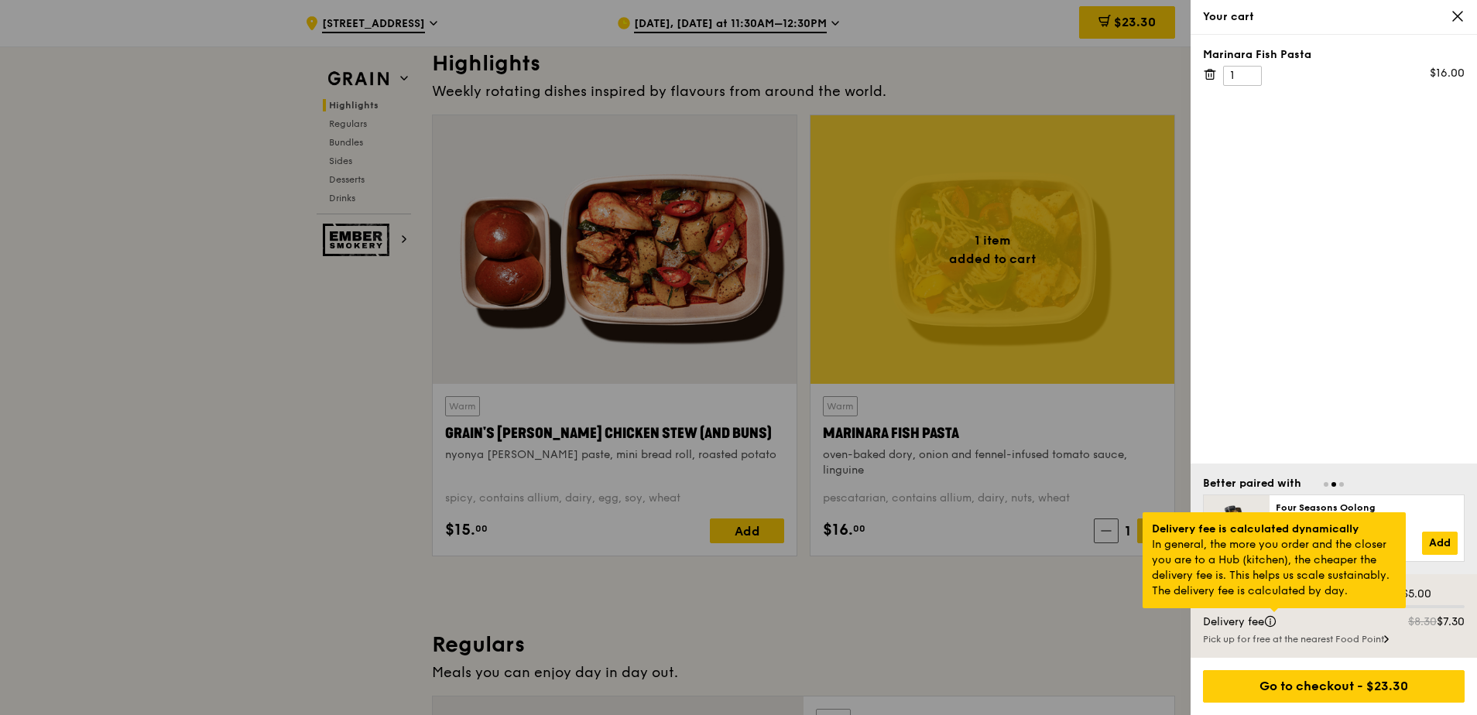
click at [1274, 612] on div at bounding box center [1274, 610] width 8 height 4
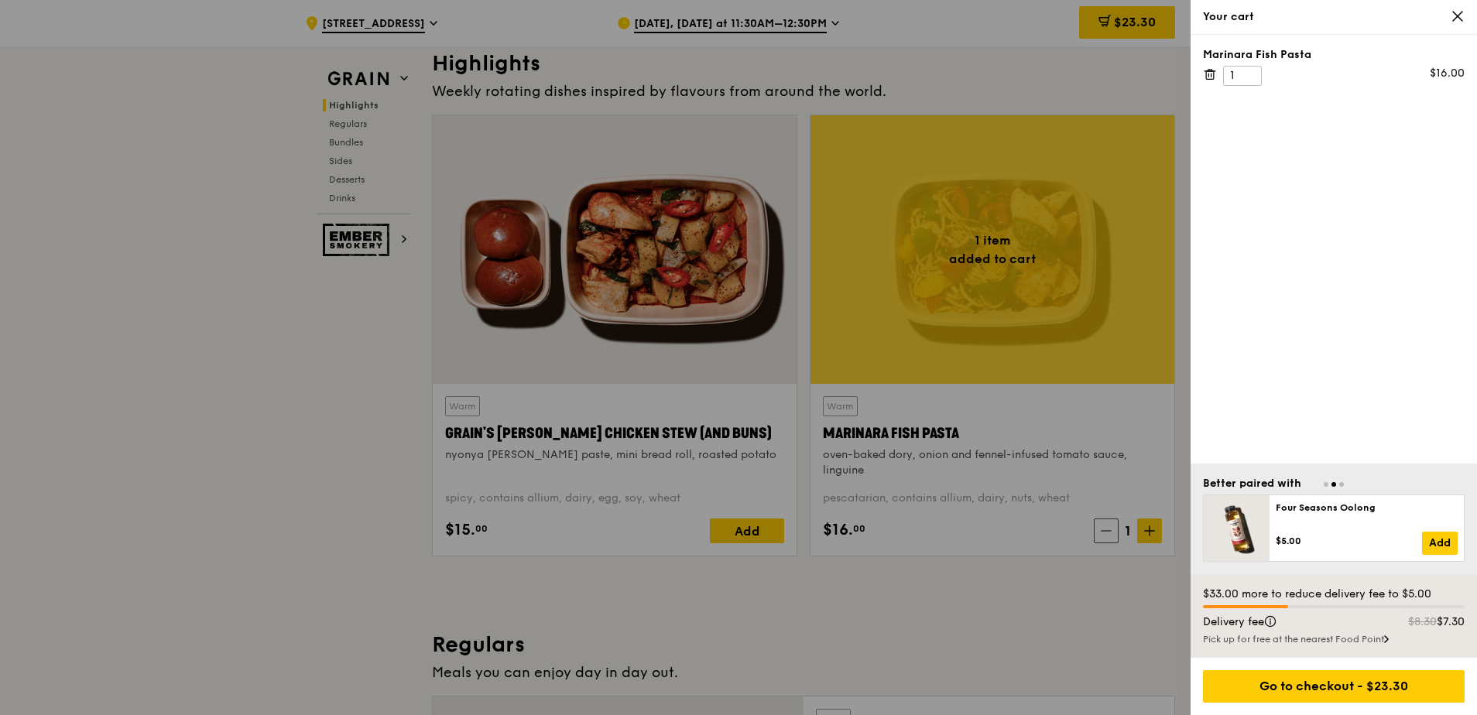
click at [1304, 322] on div "Marinara Fish Pasta 1 $16.00" at bounding box center [1334, 249] width 286 height 429
click at [1454, 14] on icon at bounding box center [1457, 16] width 9 height 9
